Goal: Transaction & Acquisition: Purchase product/service

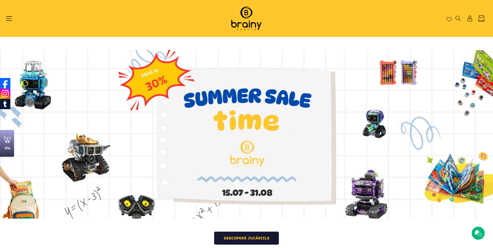
click at [6, 19] on icon "Meniu" at bounding box center [9, 18] width 6 height 6
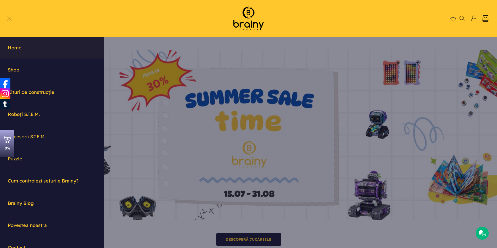
click at [441, 24] on header "Home Shop Kituri de construcție Roboți S.T.E.M. Accesorii S.T.E.M. Puzzle Cum c…" at bounding box center [248, 18] width 497 height 37
click at [189, 21] on header "Home Shop Kituri de construcție Roboți S.T.E.M. Accesorii S.T.E.M. Puzzle Cum c…" at bounding box center [248, 18] width 497 height 37
click at [188, 23] on header "Home Shop Kituri de construcție Roboți S.T.E.M. Accesorii S.T.E.M. Puzzle Cum c…" at bounding box center [248, 18] width 497 height 37
click at [10, 15] on header "Home Shop Kituri de construcție Roboți S.T.E.M. Accesorii S.T.E.M. Puzzle Cum c…" at bounding box center [248, 18] width 497 height 37
click at [9, 19] on icon "Meniu" at bounding box center [8, 18] width 5 height 5
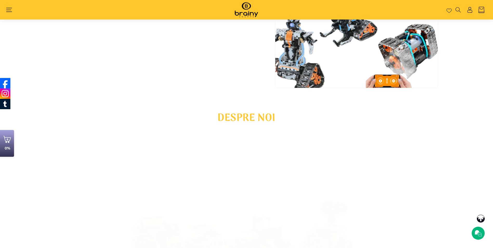
scroll to position [2230, 0]
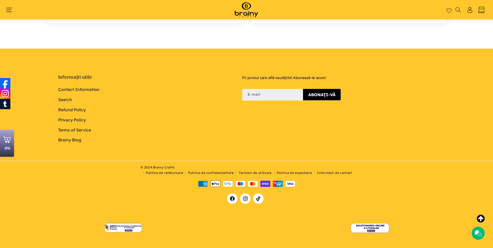
drag, startPoint x: 200, startPoint y: 119, endPoint x: 193, endPoint y: 237, distance: 118.5
click at [202, 130] on li "Terms of Service" at bounding box center [144, 130] width 173 height 10
drag, startPoint x: 334, startPoint y: 172, endPoint x: 329, endPoint y: 190, distance: 18.3
click at [329, 190] on div "© 2024 Brainy Crafts Politica de rambursare Politica de confidențialitate Terme…" at bounding box center [247, 183] width 400 height 45
click at [332, 169] on p "© 2024 Brainy Crafts" at bounding box center [247, 167] width 212 height 5
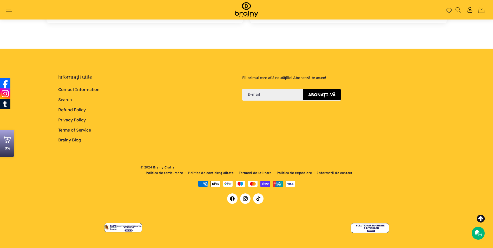
click at [331, 173] on link "Informații de contact" at bounding box center [334, 172] width 35 height 5
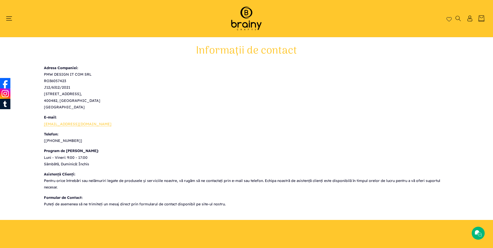
click at [270, 129] on div "Adresa Companiei: PMW DESIGN IT COM SRL RO36057423 J12/6312/2021 Colonia Sopor …" at bounding box center [246, 136] width 405 height 143
drag, startPoint x: 91, startPoint y: 128, endPoint x: 77, endPoint y: 126, distance: 13.8
click at [74, 126] on div "Adresa Companiei: PMW DESIGN IT COM SRL RO36057423 J12/6312/2021 Colonia Sopor …" at bounding box center [246, 136] width 405 height 143
drag, startPoint x: 90, startPoint y: 125, endPoint x: 45, endPoint y: 124, distance: 45.5
click at [45, 124] on p "E-mail: sales@brainycrafts.com" at bounding box center [246, 120] width 405 height 13
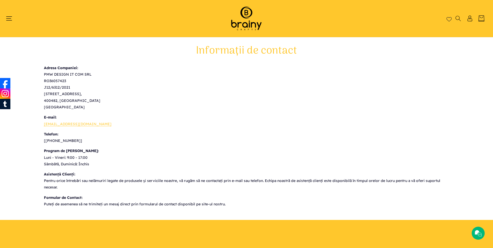
drag, startPoint x: 53, startPoint y: 126, endPoint x: 133, endPoint y: 155, distance: 85.4
click at [133, 155] on div "Adresa Companiei: PMW DESIGN IT COM SRL RO36057423 J12/6312/2021 Colonia Sopor …" at bounding box center [246, 136] width 405 height 143
click at [257, 21] on img at bounding box center [246, 18] width 44 height 27
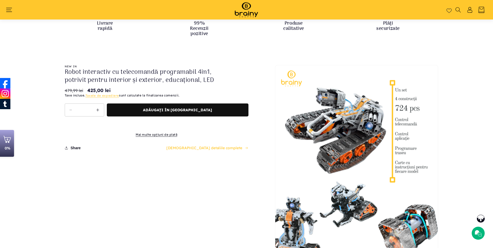
scroll to position [2230, 0]
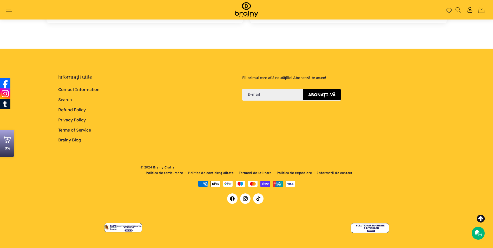
click at [67, 110] on link "Refund Policy" at bounding box center [72, 110] width 28 height 10
click at [70, 129] on link "Terms of Service" at bounding box center [74, 130] width 33 height 10
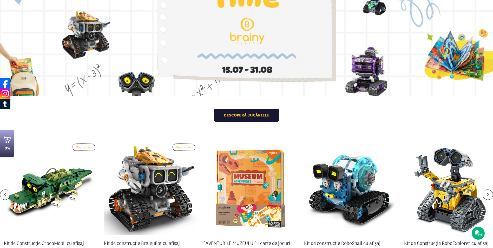
scroll to position [0, 0]
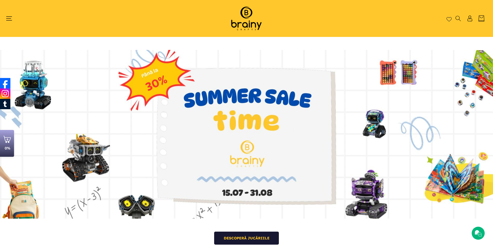
drag, startPoint x: 172, startPoint y: 149, endPoint x: 173, endPoint y: 81, distance: 68.1
click at [0, 193] on link at bounding box center [0, 134] width 0 height 169
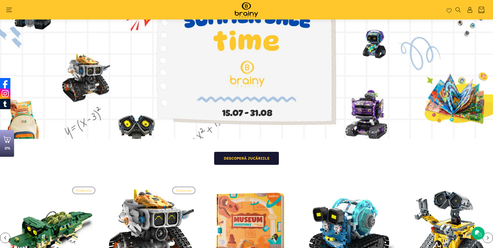
scroll to position [87, 0]
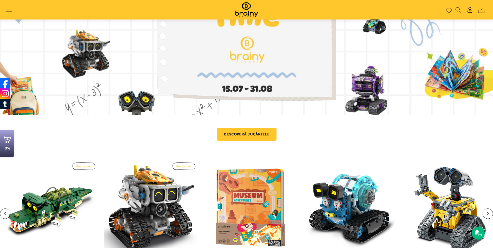
click at [251, 136] on link "Descoperă jucăriile" at bounding box center [247, 134] width 60 height 13
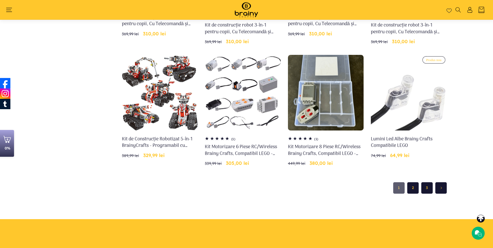
scroll to position [372, 0]
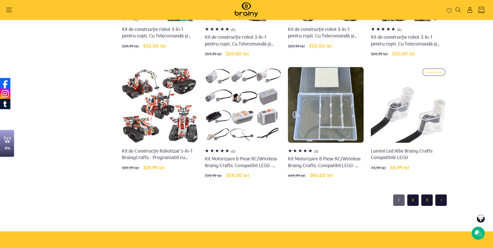
click at [413, 200] on link "2" at bounding box center [412, 199] width 11 height 11
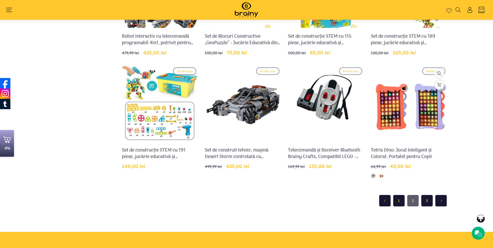
scroll to position [372, 0]
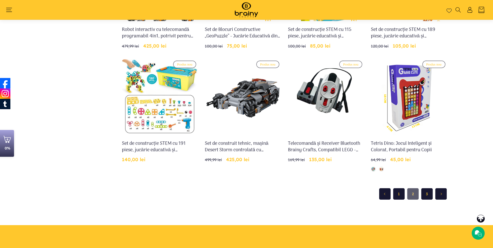
click at [427, 195] on link "3" at bounding box center [426, 193] width 11 height 11
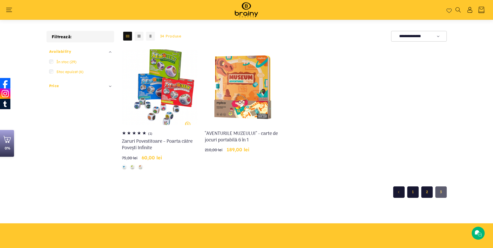
scroll to position [61, 0]
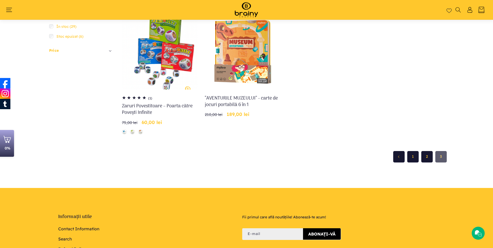
click at [413, 155] on link "1" at bounding box center [412, 156] width 11 height 11
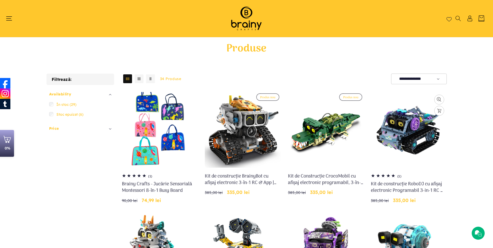
click at [403, 181] on link "Kit de construcție RoboDJ cu afișaj electronic Programabil 3-in-1 RC & App - iM…" at bounding box center [409, 187] width 76 height 13
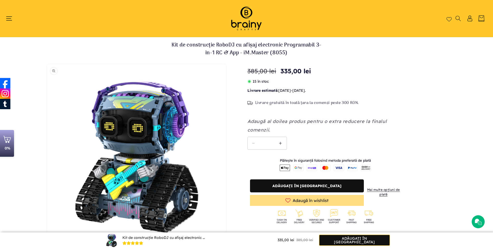
drag, startPoint x: 189, startPoint y: 171, endPoint x: 205, endPoint y: 101, distance: 71.9
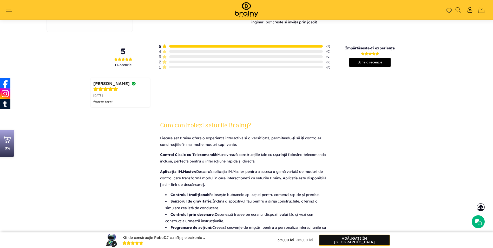
scroll to position [476, 0]
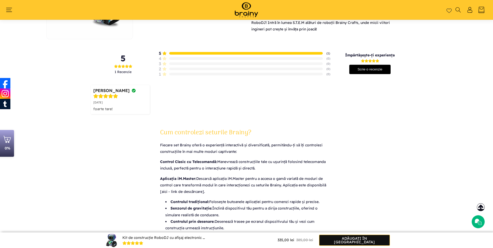
click at [200, 55] on div at bounding box center [246, 53] width 154 height 3
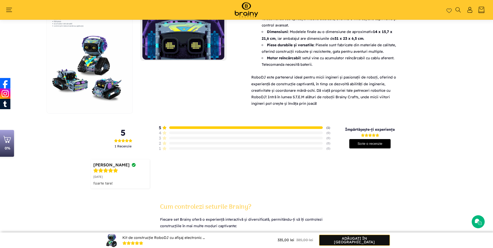
scroll to position [0, 0]
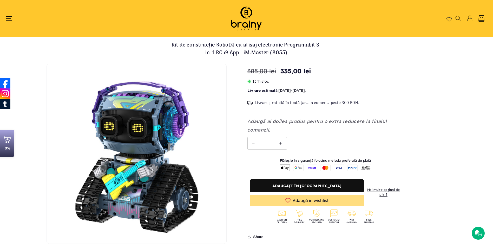
drag, startPoint x: 179, startPoint y: 157, endPoint x: 189, endPoint y: 70, distance: 87.1
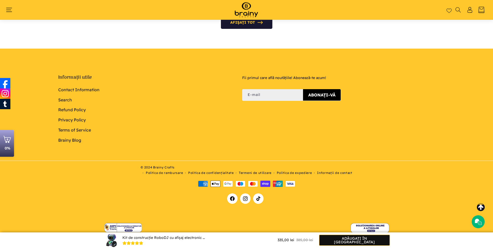
drag, startPoint x: 189, startPoint y: 70, endPoint x: 196, endPoint y: 207, distance: 136.9
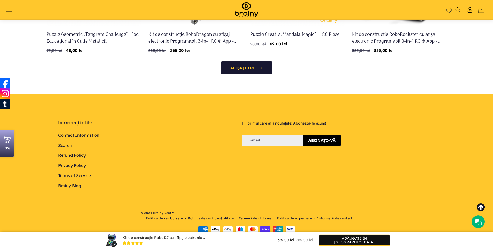
scroll to position [1653, 0]
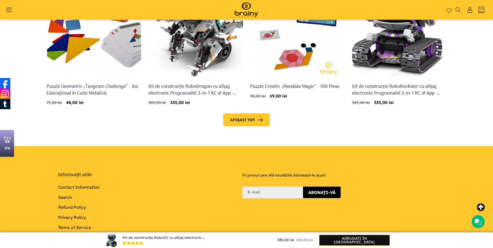
click at [247, 123] on link "Afișați tot" at bounding box center [246, 119] width 47 height 13
